Goal: Information Seeking & Learning: Learn about a topic

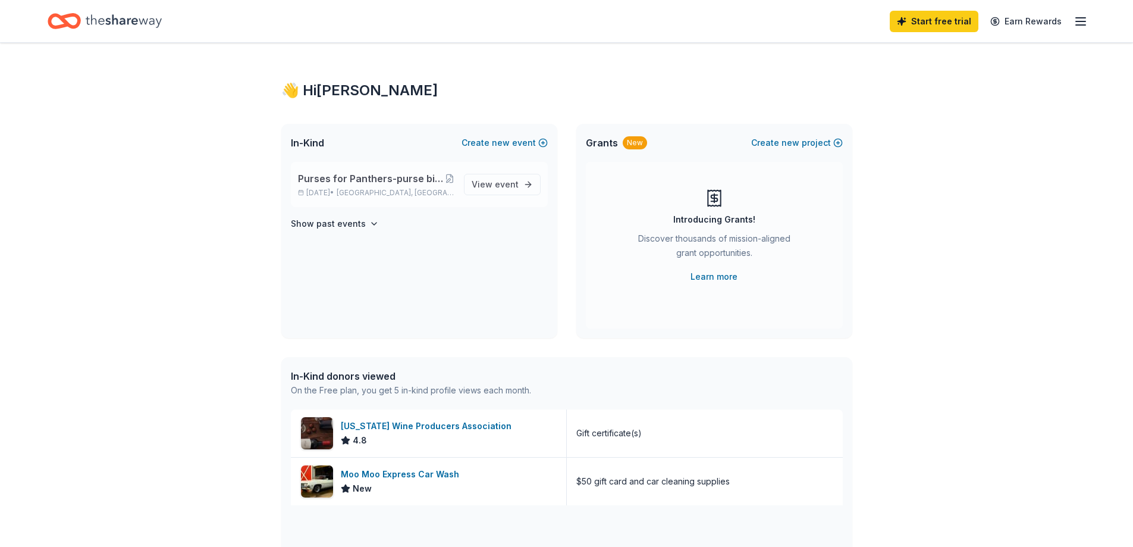
click at [397, 186] on div "Purses for Panthers-purse bingo for the women of our community thanking them fo…" at bounding box center [376, 184] width 156 height 26
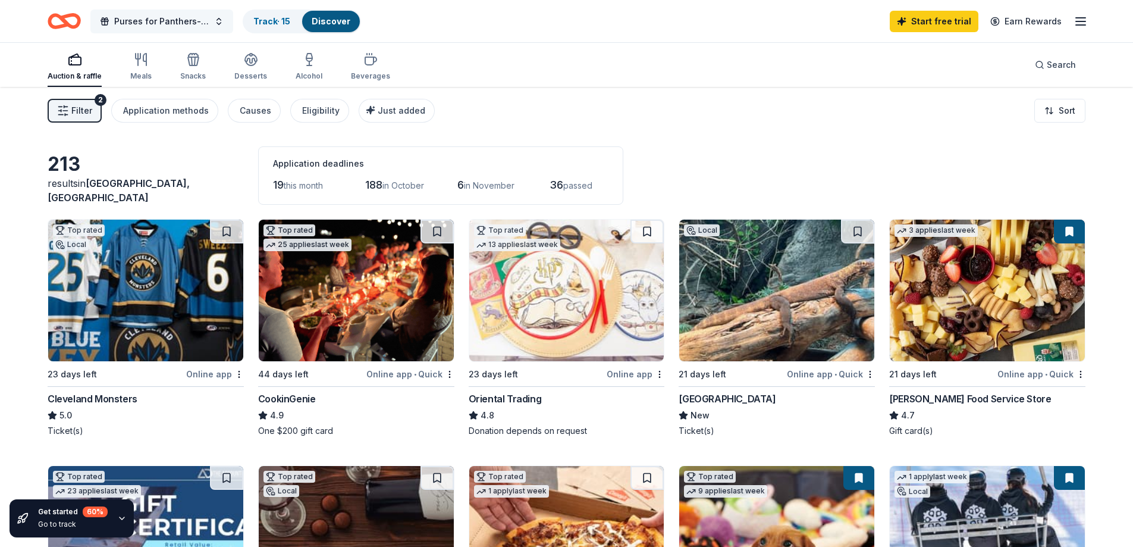
click at [195, 24] on span "Purses for Panthers-purse bingo for the women of our community thanking them fo…" at bounding box center [161, 21] width 95 height 14
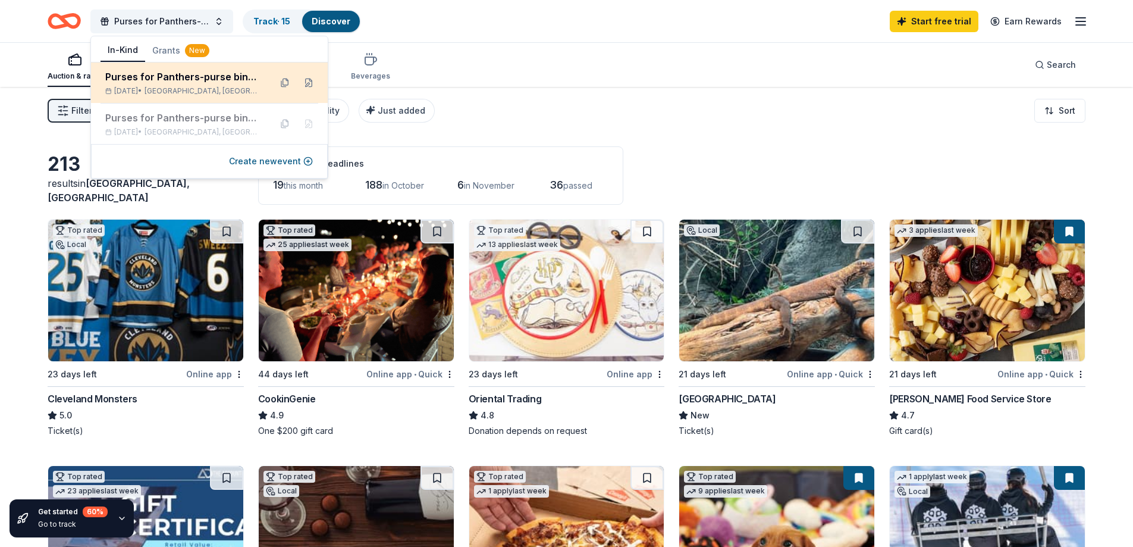
click at [205, 72] on div "Purses for Panthers-purse bingo for the women of our community thanking them fo…" at bounding box center [183, 77] width 156 height 14
click at [310, 85] on button at bounding box center [308, 82] width 19 height 19
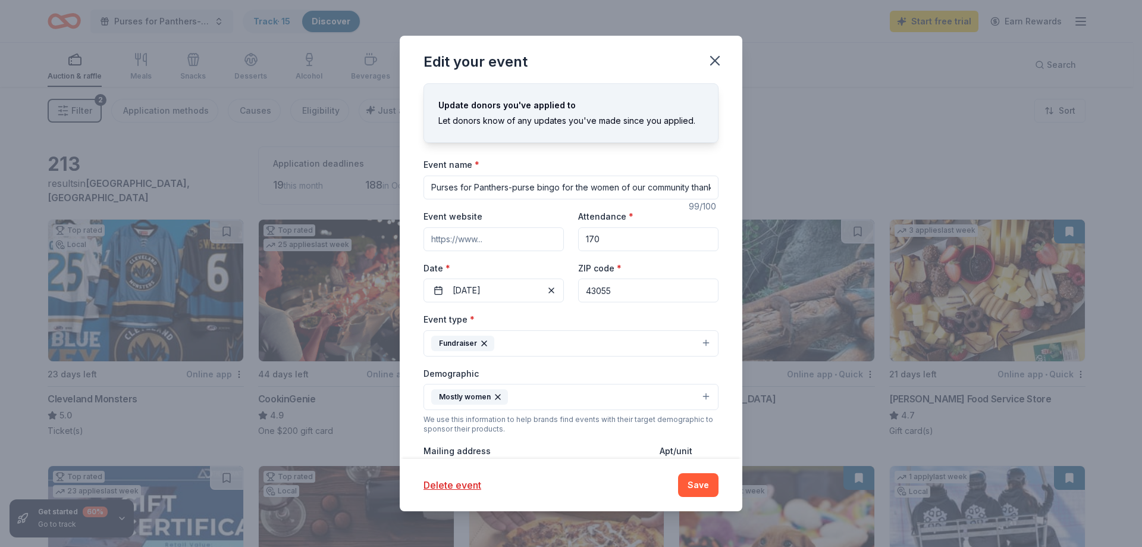
click at [623, 193] on input "Purses for Panthers-purse bingo for the women of our community thanking them fo…" at bounding box center [571, 187] width 295 height 24
click at [712, 59] on icon "button" at bounding box center [715, 60] width 17 height 17
